Goal: Information Seeking & Learning: Learn about a topic

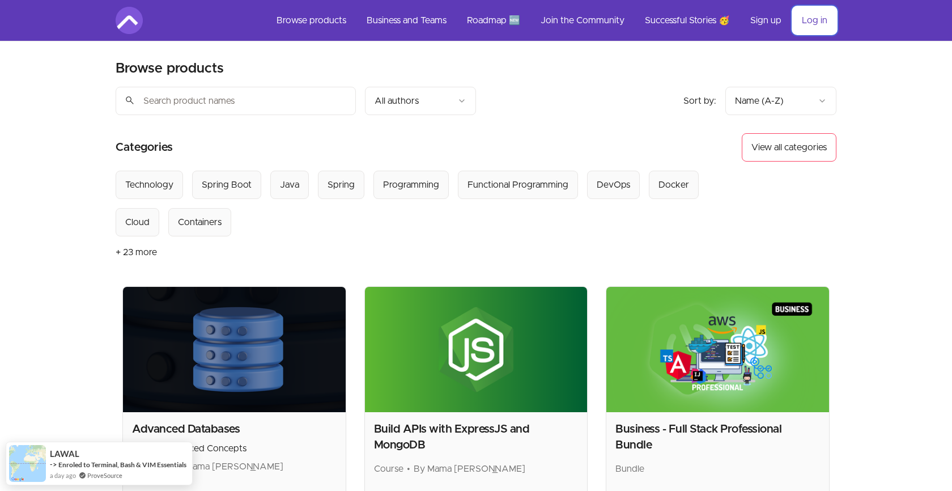
click at [814, 24] on link "Log in" at bounding box center [814, 20] width 44 height 27
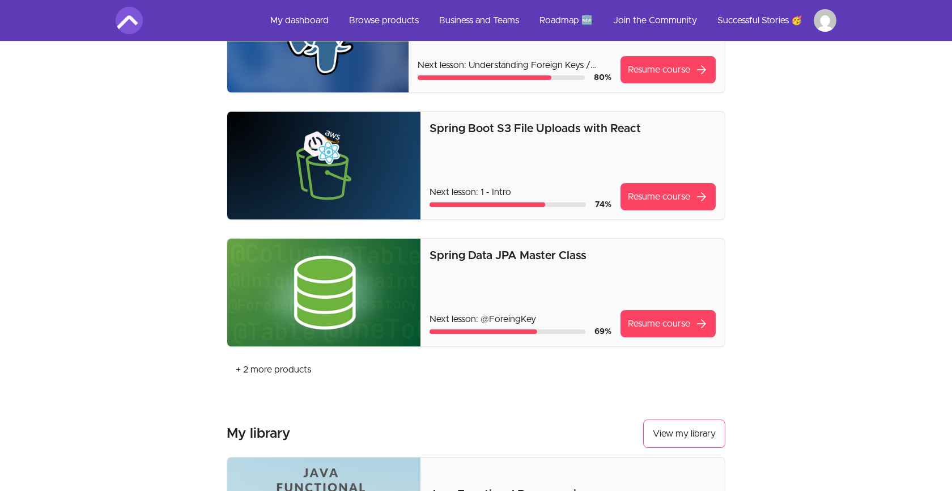
scroll to position [280, 0]
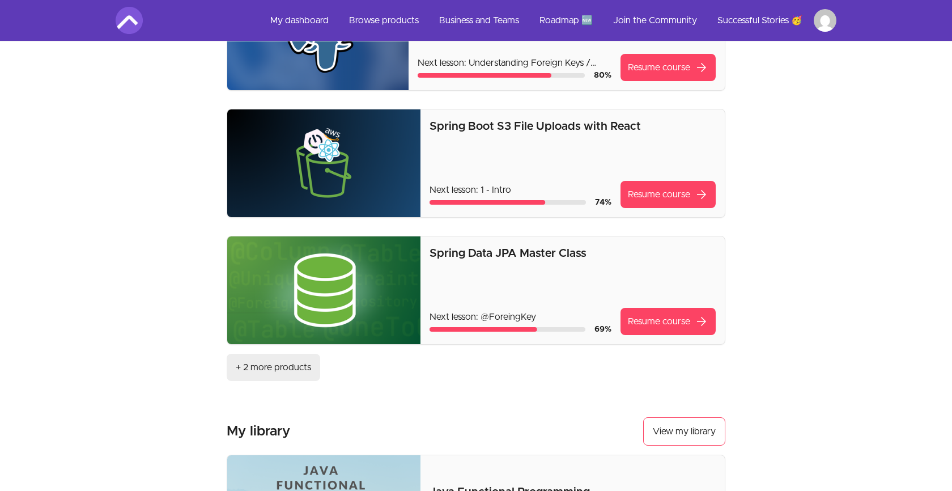
click at [252, 367] on link "+ 2 more products" at bounding box center [273, 366] width 93 height 27
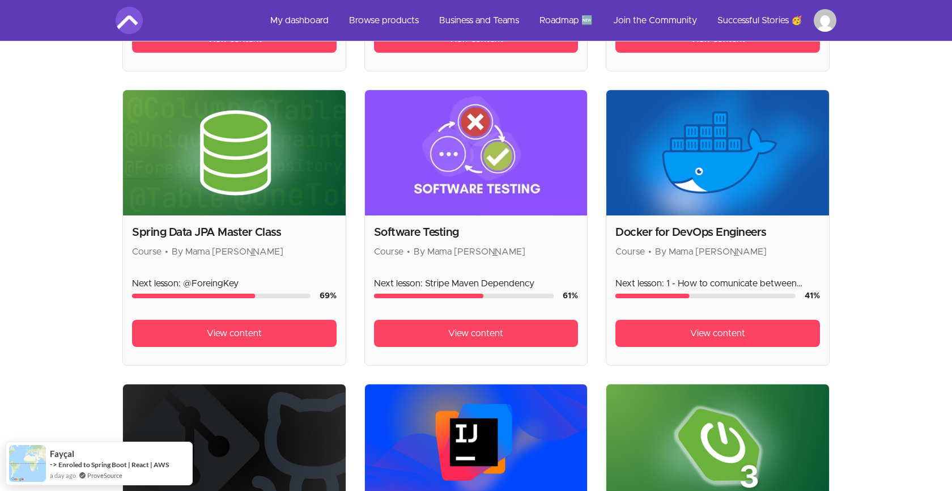
scroll to position [492, 0]
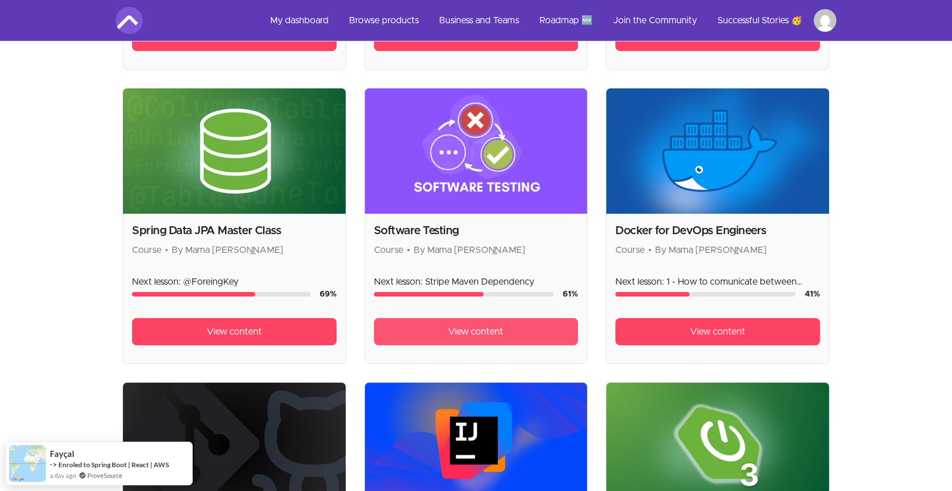
click at [417, 329] on link "View content" at bounding box center [476, 331] width 204 height 27
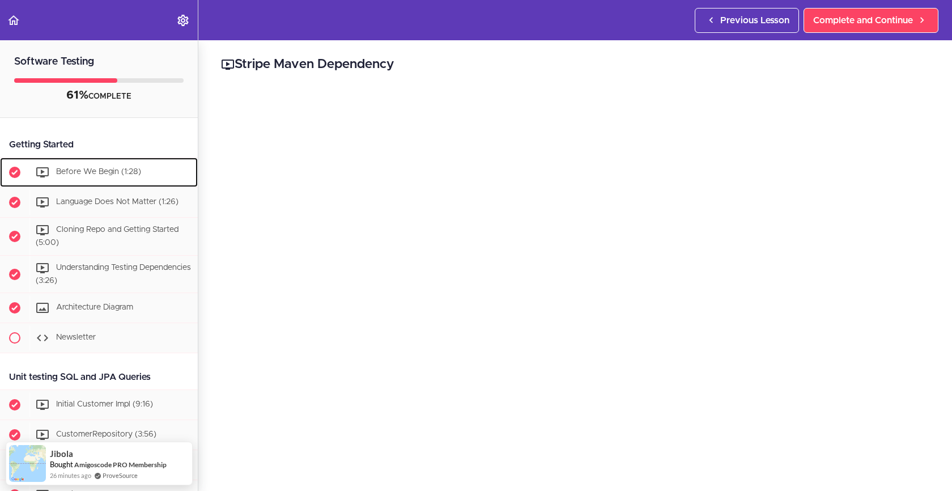
click at [105, 169] on span "Before We Begin (1:28)" at bounding box center [98, 172] width 85 height 8
